Goal: Check status

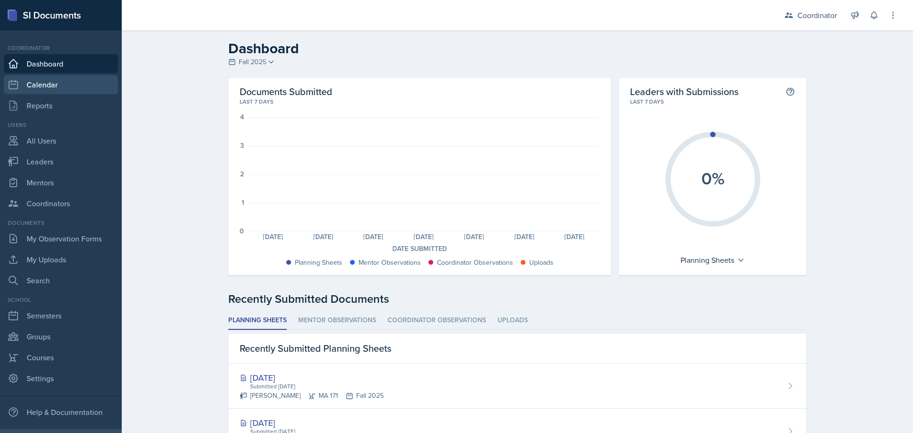
click at [70, 89] on link "Calendar" at bounding box center [61, 84] width 114 height 19
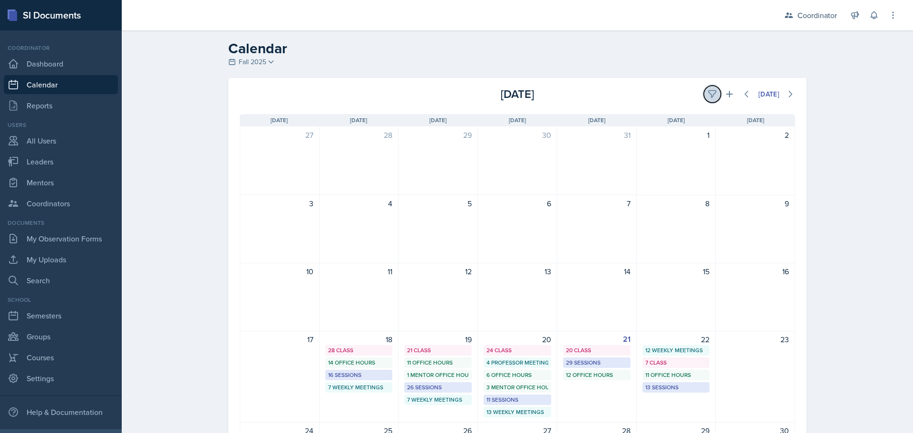
click at [707, 89] on icon at bounding box center [712, 94] width 10 height 10
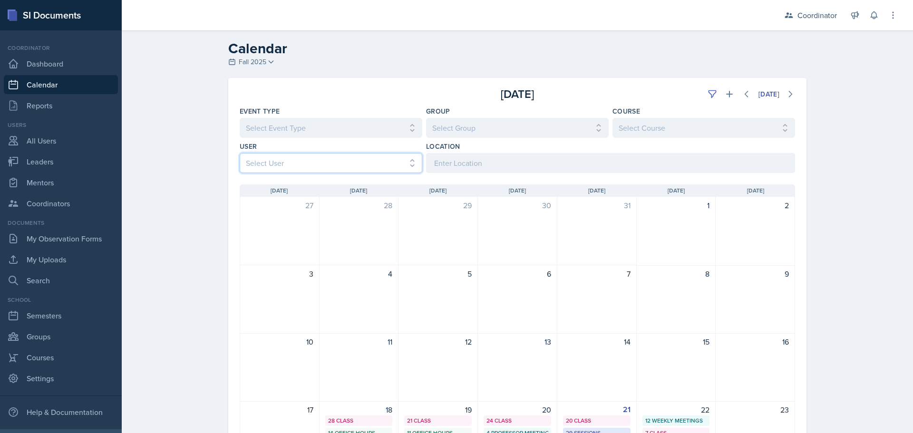
click at [347, 162] on select "Select User All [PERSON_NAME] [PERSON_NAME] [PERSON_NAME] [PERSON_NAME] [PERSON…" at bounding box center [331, 163] width 183 height 20
click at [326, 173] on div "[DATE] Sun [DATE] Mon [DATE] Tue [DATE] Wed [DATE] Thu [DATE] Fri [DATE] Sat 27…" at bounding box center [517, 418] width 578 height 491
click at [334, 158] on select "Select User All [PERSON_NAME] [PERSON_NAME] [PERSON_NAME] [PERSON_NAME] [PERSON…" at bounding box center [331, 163] width 183 height 20
select select "f6606d3f-bd4c-4ea0-8ca5-5f2bbfc36916"
click at [240, 153] on select "Select User All [PERSON_NAME] [PERSON_NAME] [PERSON_NAME] [PERSON_NAME] [PERSON…" at bounding box center [331, 163] width 183 height 20
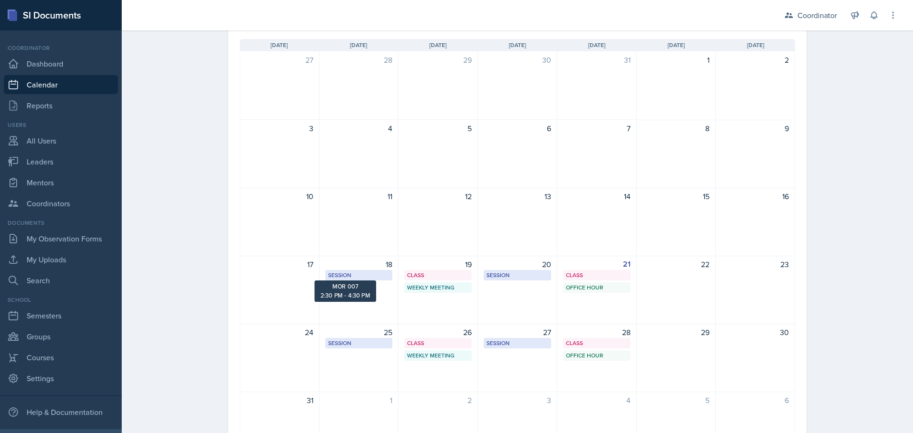
scroll to position [190, 0]
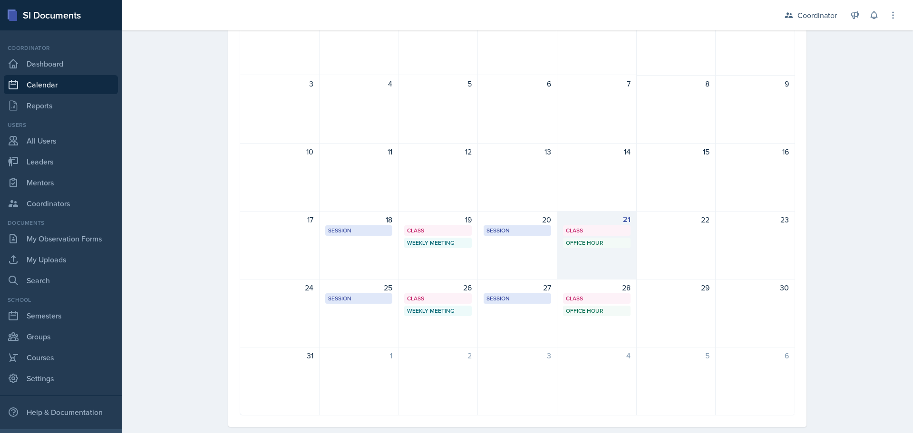
click at [582, 273] on div "21 Class MOR 294 9:40 AM - 11:00 AM Office Hour SSC 6:00 PM - 7:00 PM" at bounding box center [596, 245] width 79 height 68
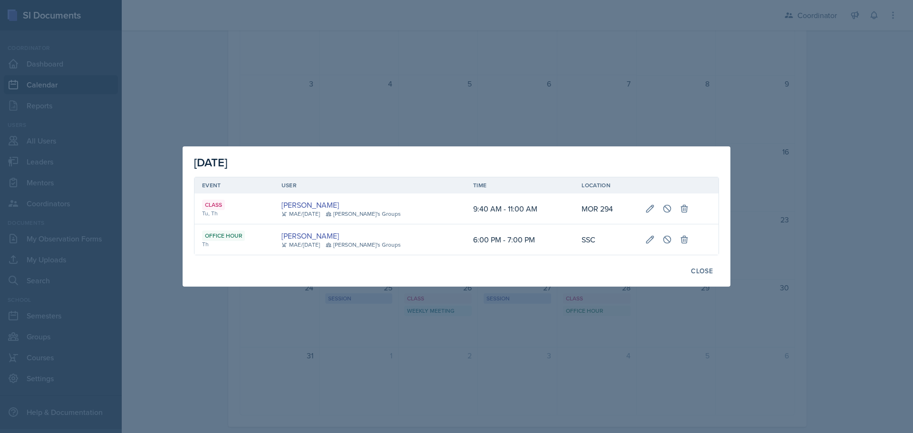
drag, startPoint x: 619, startPoint y: 42, endPoint x: 622, endPoint y: 36, distance: 6.2
click at [619, 42] on div at bounding box center [456, 216] width 913 height 433
